Goal: Task Accomplishment & Management: Complete application form

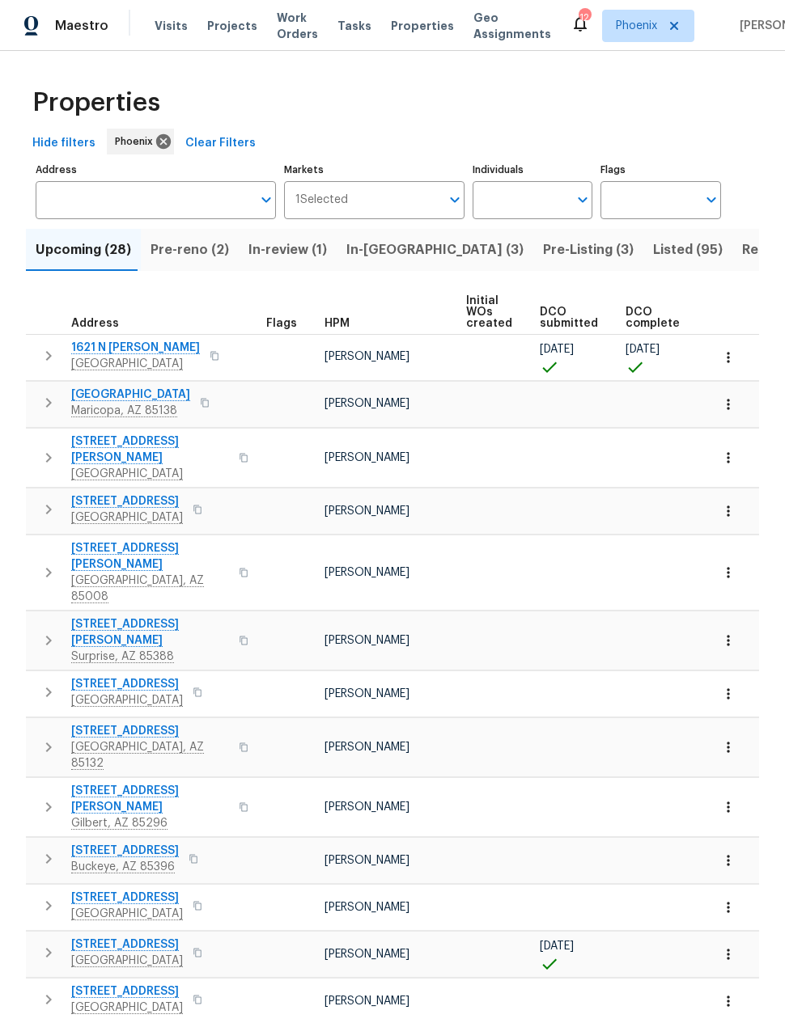
click at [377, 249] on span "In-reno (3)" at bounding box center [434, 250] width 177 height 23
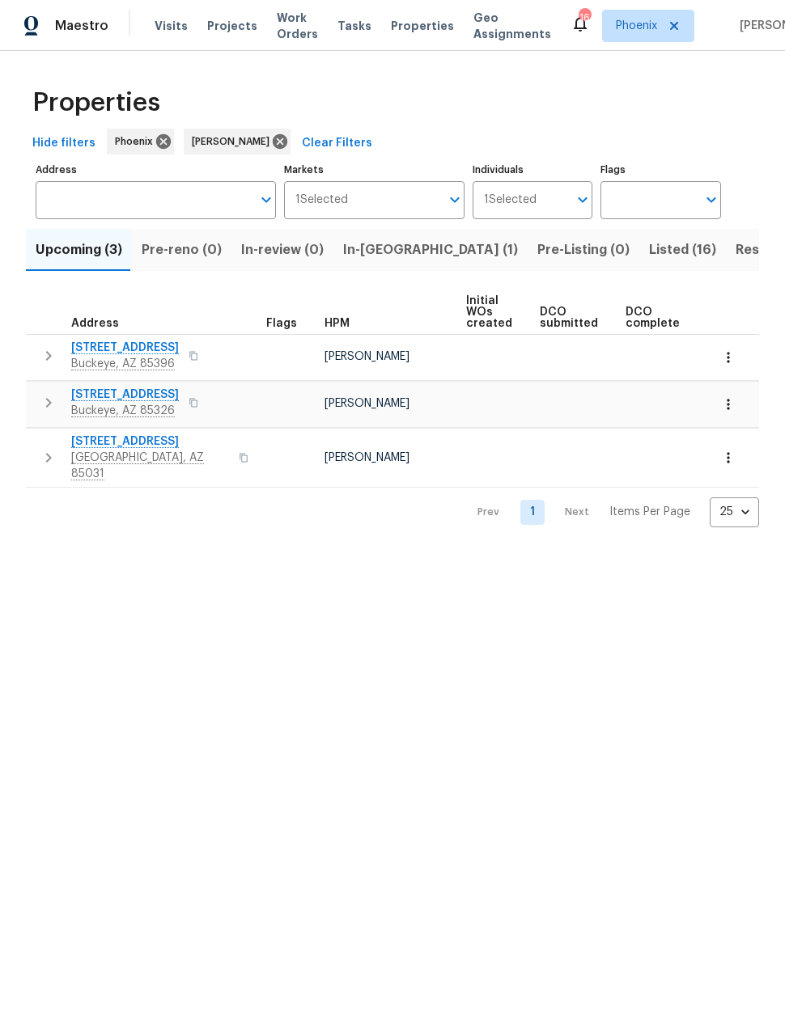
click at [355, 250] on span "In-[GEOGRAPHIC_DATA] (1)" at bounding box center [430, 250] width 175 height 23
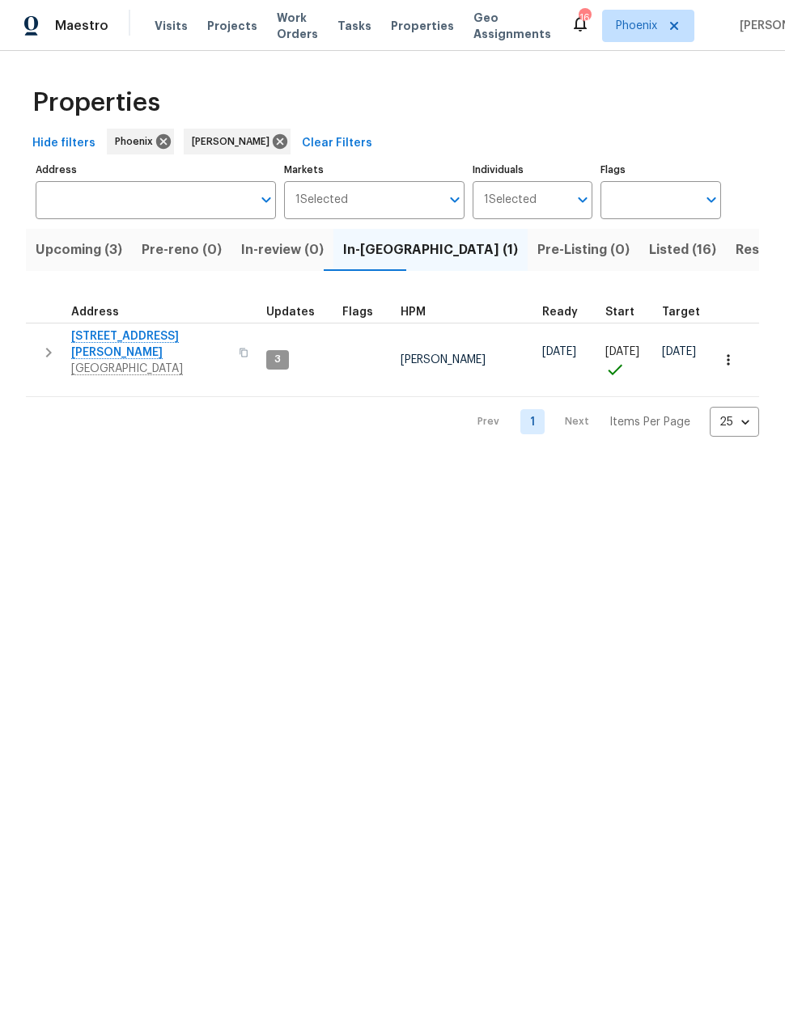
click at [35, 341] on button "button" at bounding box center [48, 352] width 32 height 49
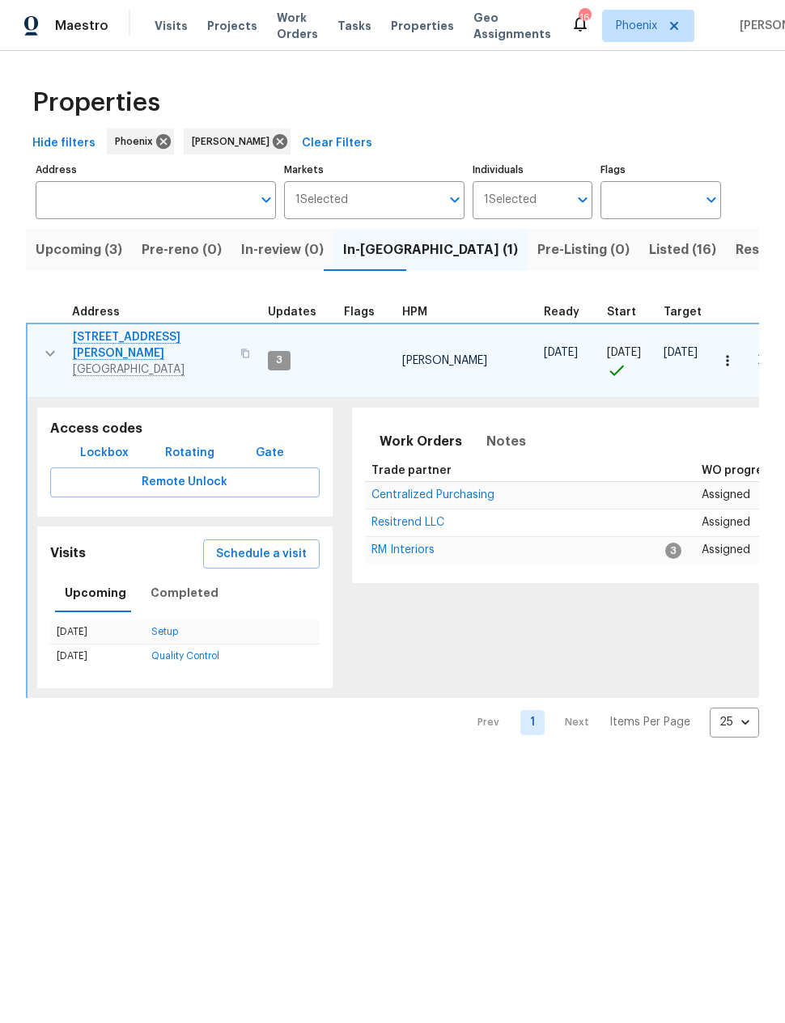
click at [252, 544] on span "Schedule a visit" at bounding box center [261, 554] width 91 height 20
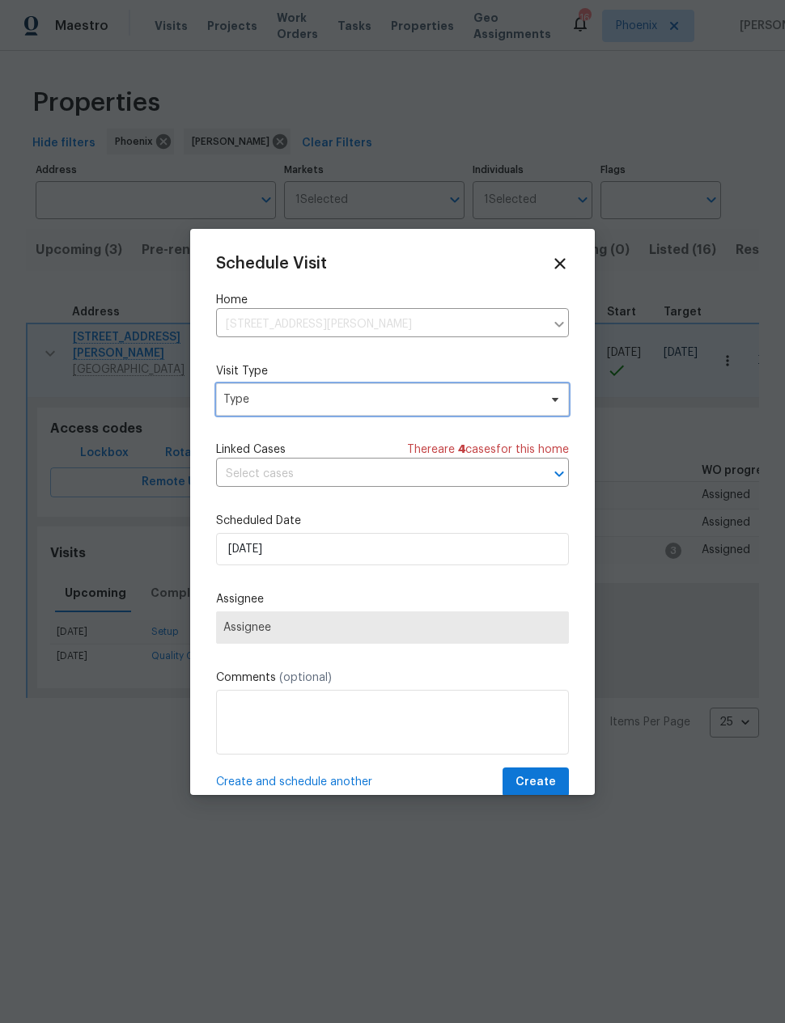
click at [241, 388] on span "Type" at bounding box center [392, 399] width 353 height 32
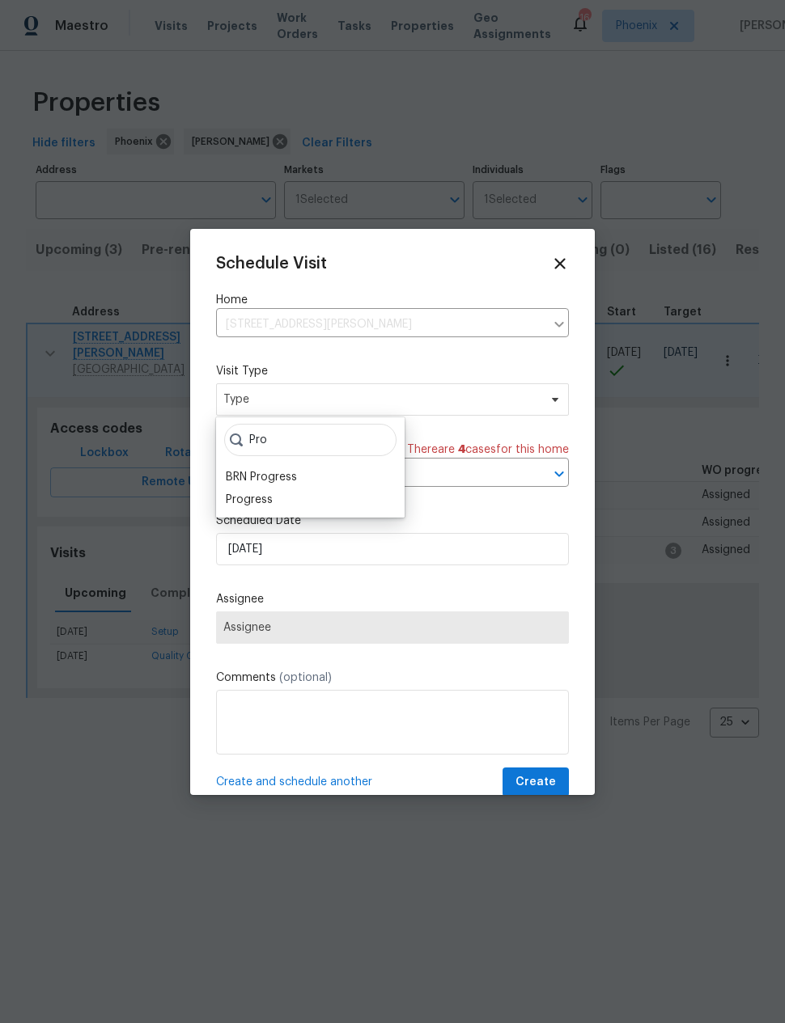
type input "Pro"
click at [243, 495] on div "Progress" at bounding box center [249, 500] width 47 height 16
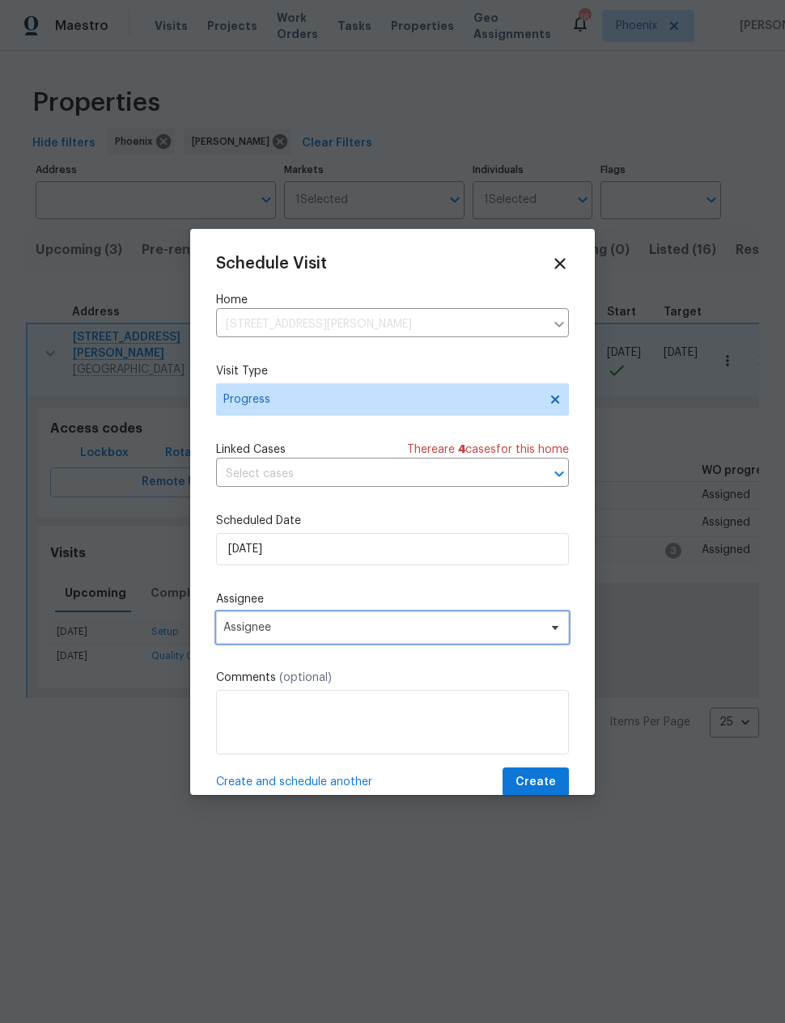
click at [238, 628] on span "Assignee" at bounding box center [381, 627] width 317 height 13
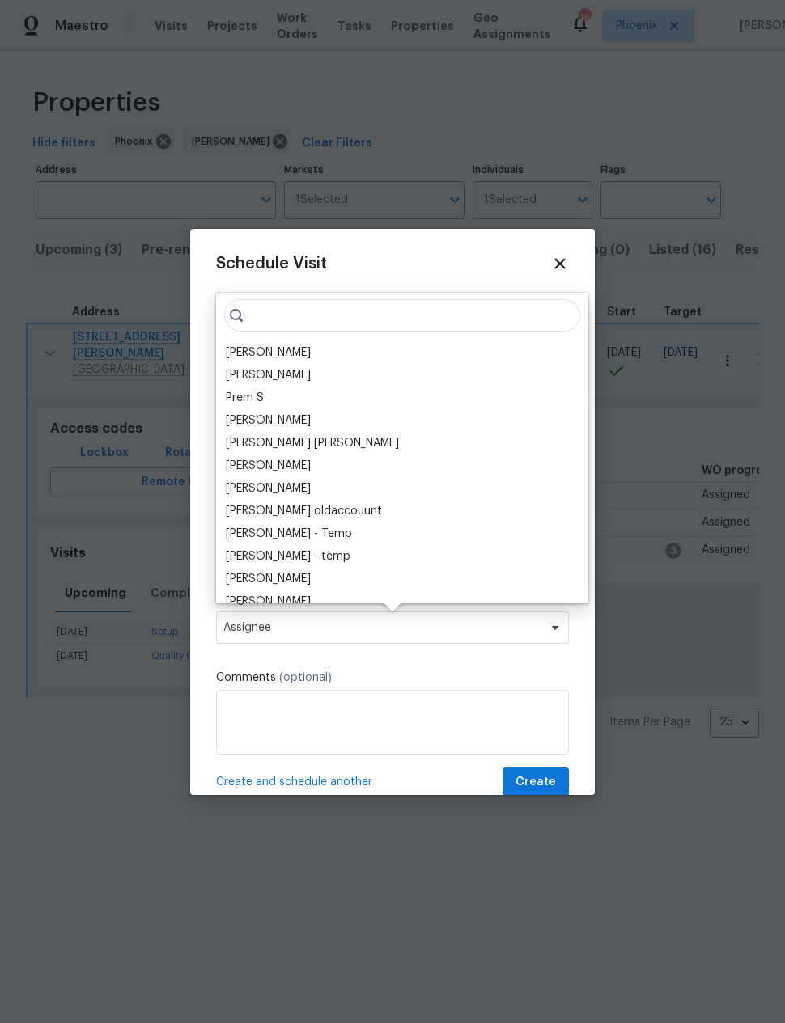
click at [252, 350] on div "[PERSON_NAME]" at bounding box center [268, 353] width 85 height 16
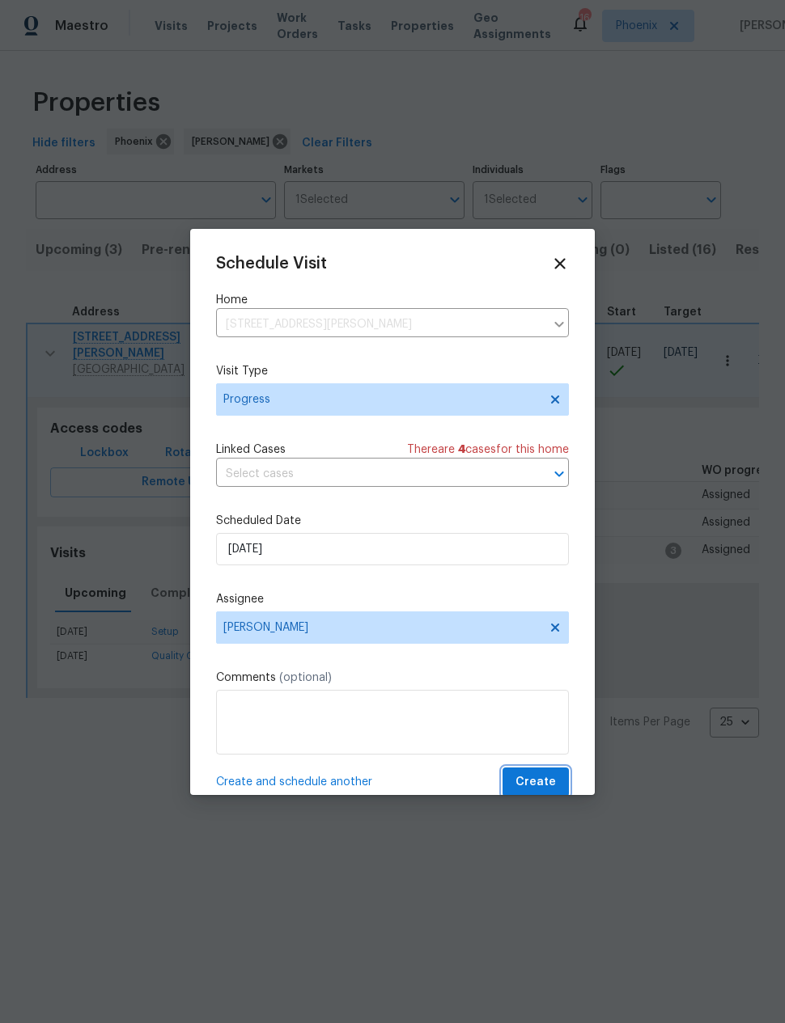
click at [539, 783] on span "Create" at bounding box center [535, 782] width 40 height 20
